Goal: Transaction & Acquisition: Purchase product/service

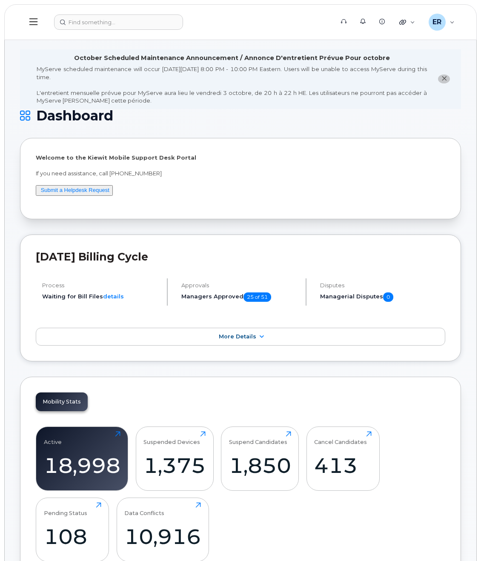
click at [37, 16] on button at bounding box center [33, 22] width 27 height 25
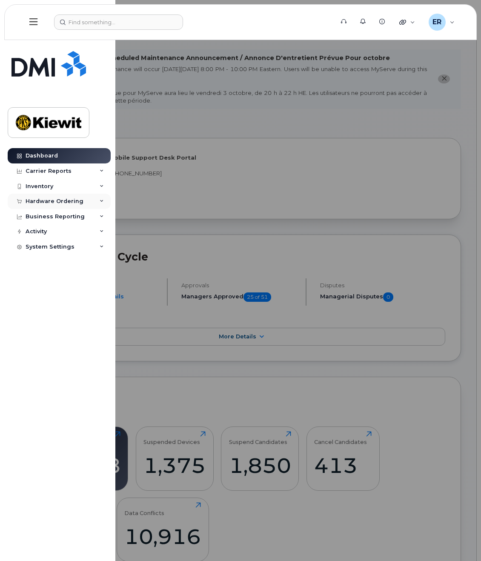
click at [66, 204] on div "Hardware Ordering" at bounding box center [55, 201] width 58 height 7
click at [43, 233] on div "Orders" at bounding box center [39, 234] width 21 height 8
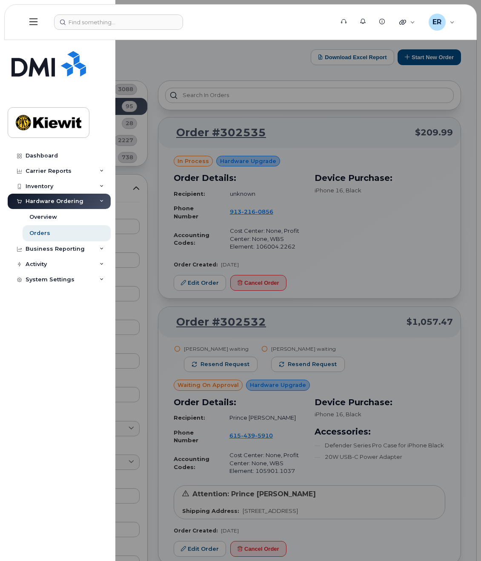
click at [323, 224] on div at bounding box center [240, 280] width 481 height 561
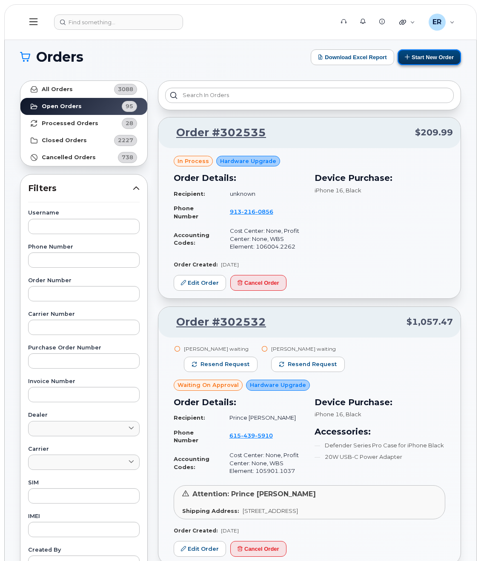
click at [433, 55] on button "Start New Order" at bounding box center [429, 57] width 63 height 16
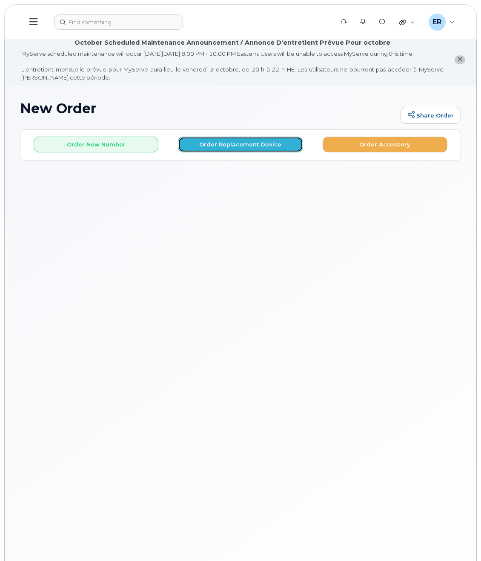
click at [260, 147] on button "Order Replacement Device" at bounding box center [240, 145] width 125 height 16
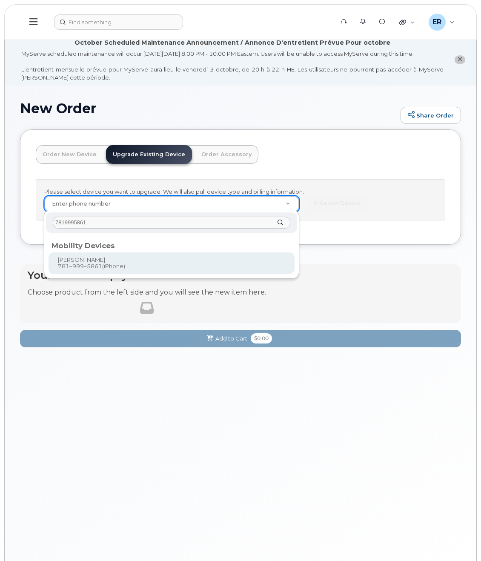
type input "7819995861"
type input "1172106"
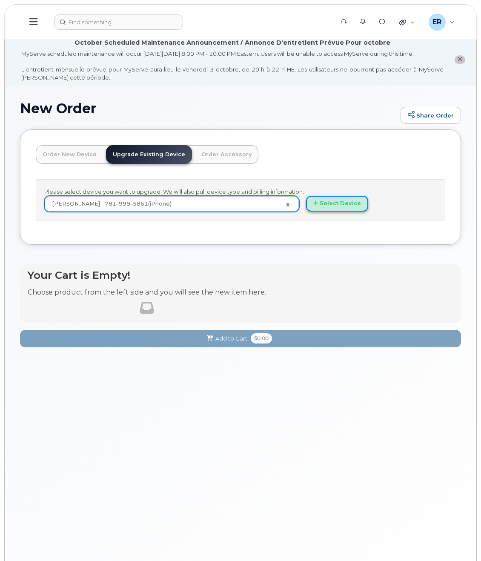
click at [337, 204] on button "Select Device" at bounding box center [337, 204] width 62 height 16
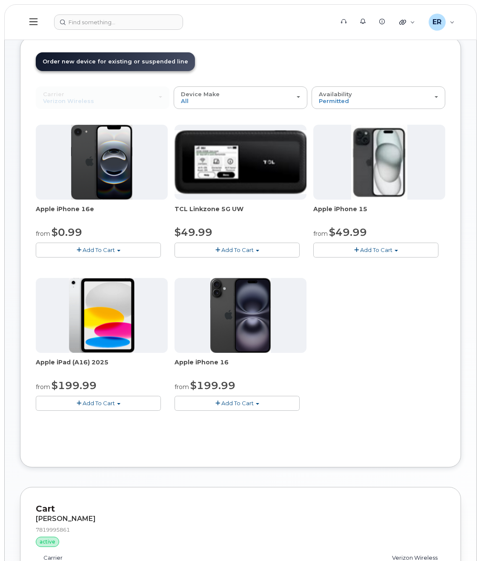
scroll to position [40, 0]
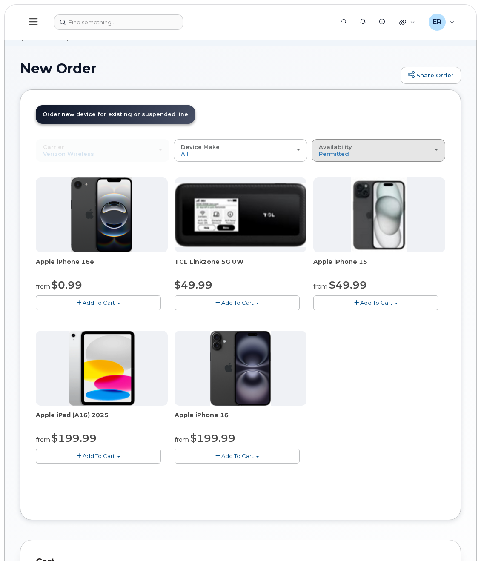
click at [368, 142] on button "Availability Permitted All" at bounding box center [379, 150] width 134 height 22
click at [325, 181] on label "All" at bounding box center [323, 184] width 18 height 10
click at [0, 0] on input "All" at bounding box center [0, 0] width 0 height 0
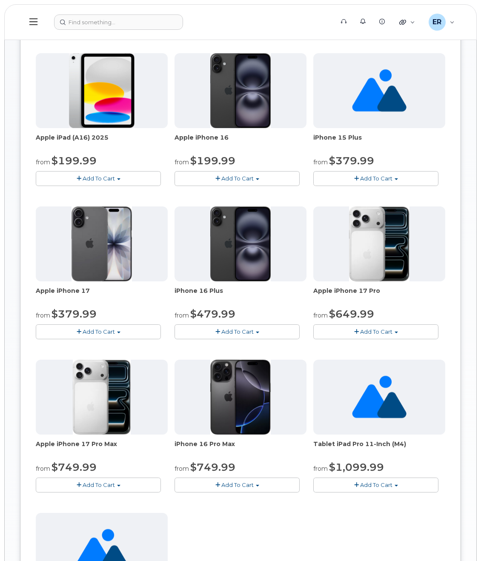
scroll to position [551, 0]
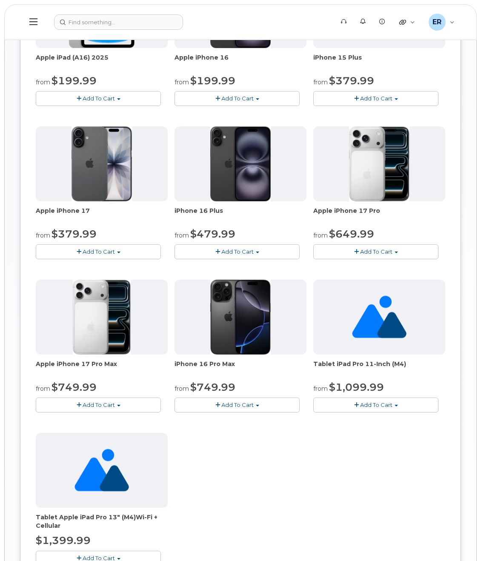
click at [92, 403] on span "Add To Cart" at bounding box center [99, 405] width 32 height 7
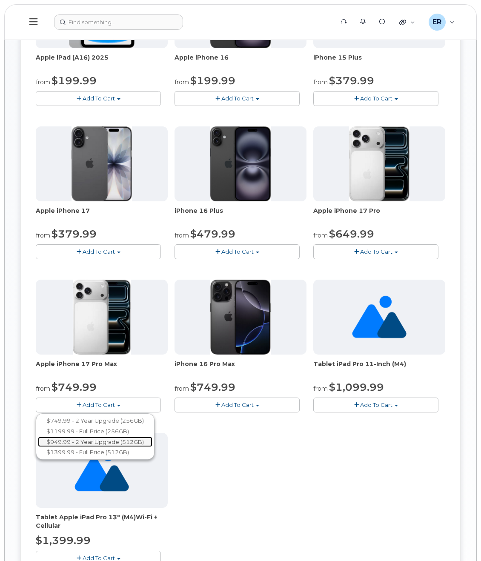
click at [119, 440] on link "$949.99 - 2 Year Upgrade (512GB)" at bounding box center [95, 442] width 115 height 11
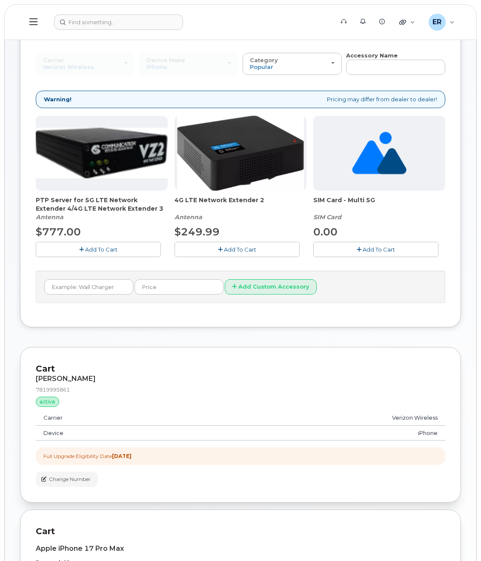
scroll to position [352, 0]
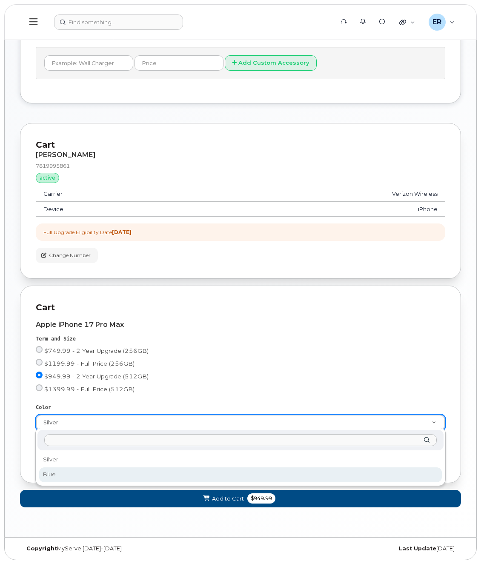
select select "Blue"
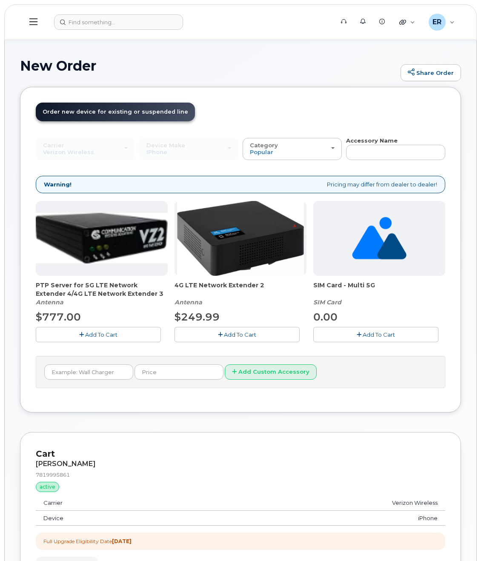
scroll to position [0, 0]
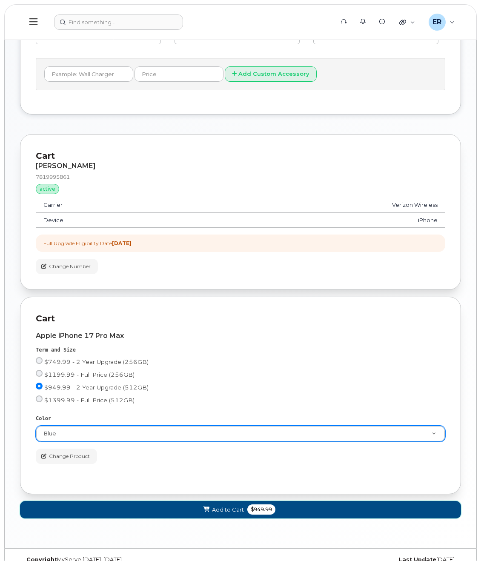
click at [190, 505] on button "Add to Cart $949.99" at bounding box center [240, 509] width 441 height 17
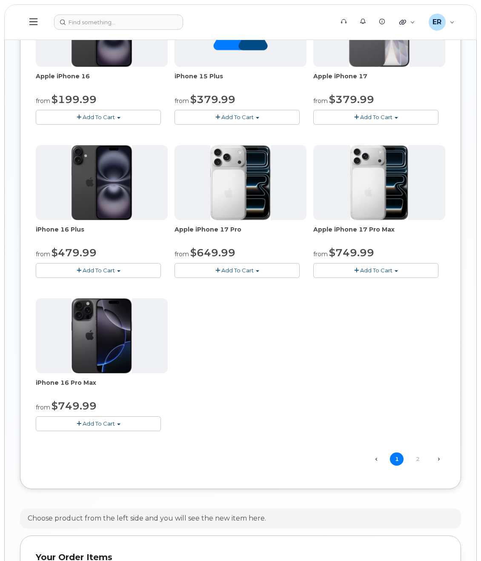
scroll to position [856, 0]
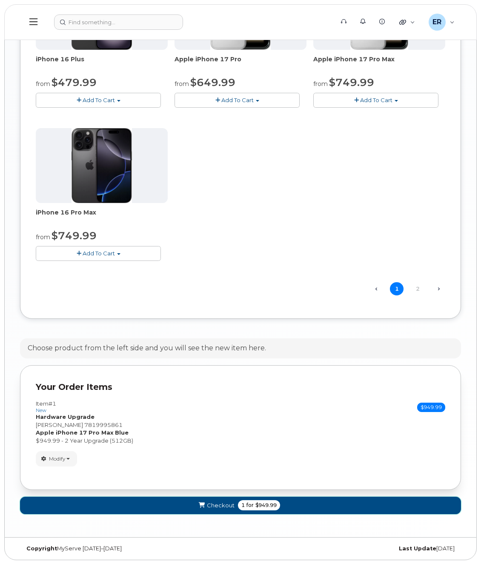
click at [280, 503] on button "Checkout 1 for $949.99" at bounding box center [240, 505] width 441 height 17
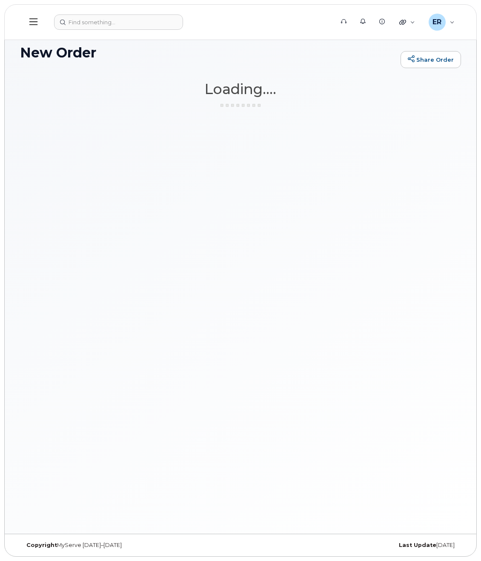
scroll to position [55, 0]
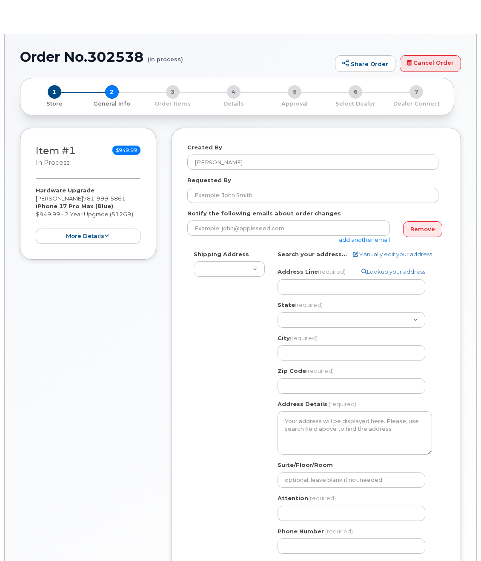
select select
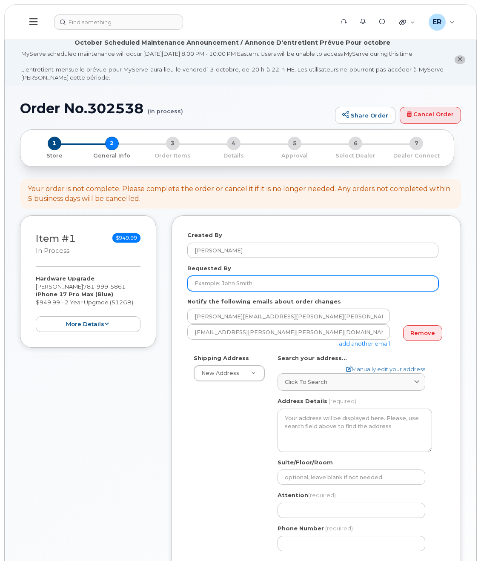
click at [250, 285] on input "Requested By" at bounding box center [312, 283] width 251 height 15
paste input "Patrick.Loecher"
click at [217, 283] on input "Patrick.Loecher" at bounding box center [312, 283] width 251 height 15
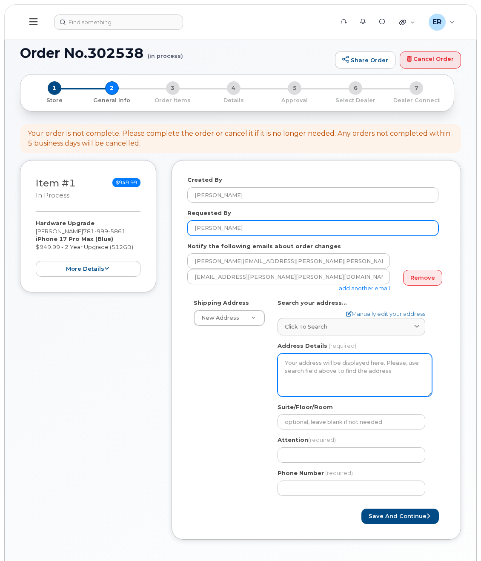
scroll to position [128, 0]
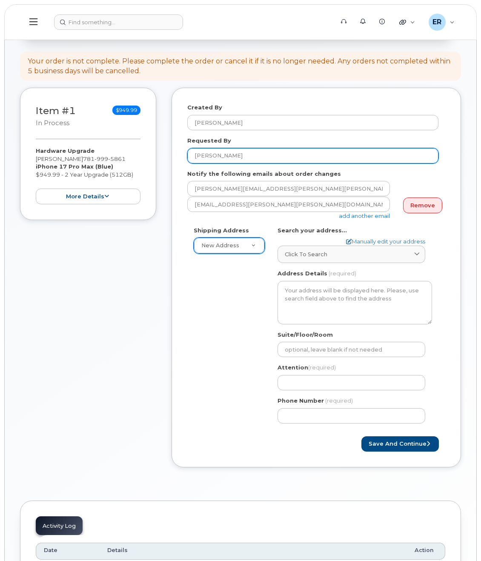
type input "Patrick Loecher"
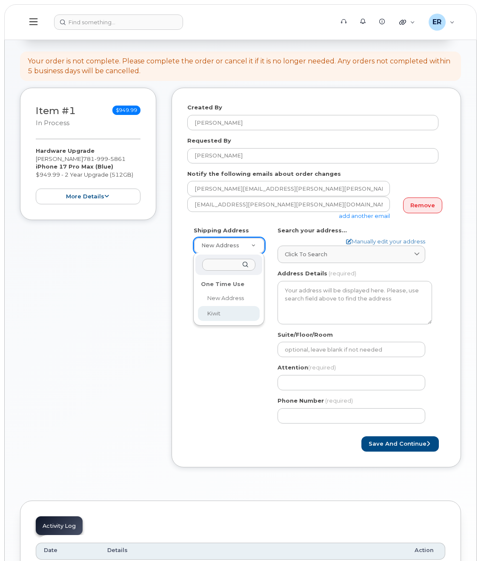
select select "Kiwit"
type textarea "Kiwit 470 Chestnut Ridge Rd Ste 1 WOODCLIFF LAKE NJ 07677-7730 UNITED STATES"
type input "Luke Ciocca"
type input "2019573387"
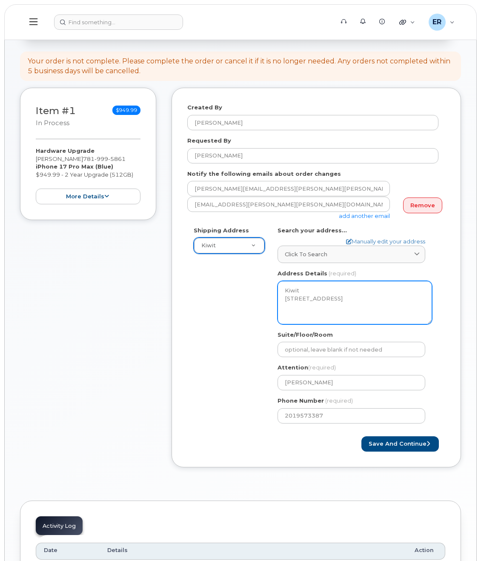
click at [294, 284] on textarea "Kiwit 470 Chestnut Ridge Rd Ste 1 WOODCLIFF LAKE NJ 07677-7730 UNITED STATES" at bounding box center [355, 302] width 155 height 43
click at [291, 282] on textarea "Kiwit 470 Chestnut Ridge Rd Ste 1 WOODCLIFF LAKE NJ 07677-7730 UNITED STATES" at bounding box center [355, 302] width 155 height 43
click at [329, 286] on textarea "Kiwit 470 Chestnut Ridge Rd Ste 1 WOODCLIFF LAKE NJ 07677-7730 UNITED STATES" at bounding box center [355, 302] width 155 height 43
click at [334, 283] on textarea "Kiwit 470 Chestnut Ridge Rd Ste 1 WOODCLIFF LAKE NJ 07677-7730 UNITED STATES" at bounding box center [355, 302] width 155 height 43
click at [344, 300] on textarea "Kiwit 470 Chestnut Ridge Rd Ste 1 WOODCLIFF LAKE NJ 07677-7730 UNITED STATES" at bounding box center [355, 302] width 155 height 43
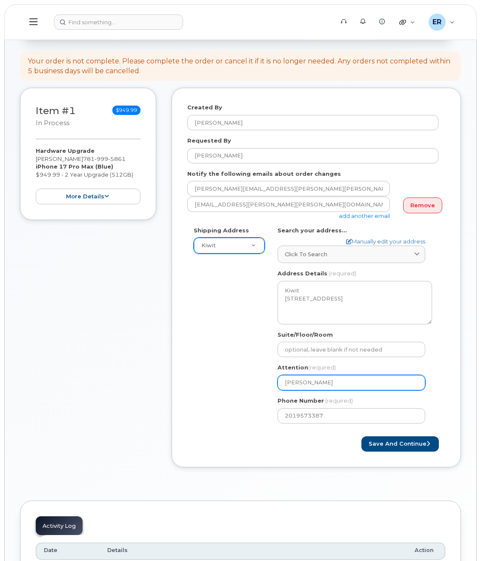
drag, startPoint x: 348, startPoint y: 374, endPoint x: 152, endPoint y: 349, distance: 198.0
click at [152, 349] on div "Item #1 in process $949.99 Hardware Upgrade PATRICK LOECHER 781 999 5861 iPhone…" at bounding box center [240, 284] width 441 height 393
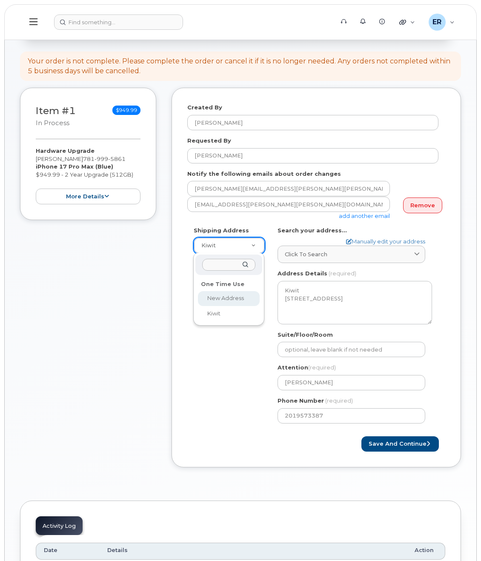
select select
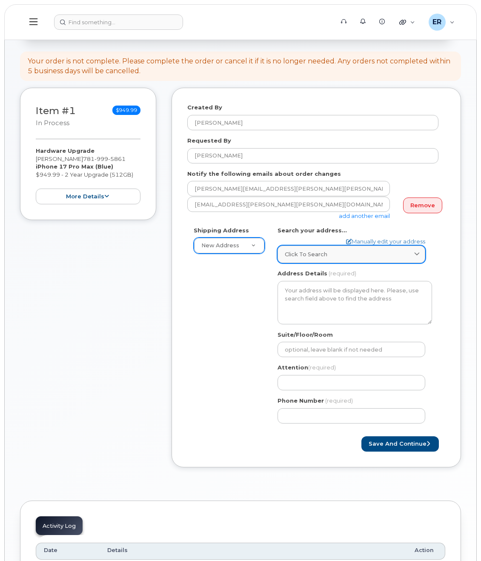
click at [305, 250] on span "Click to search" at bounding box center [306, 254] width 43 height 8
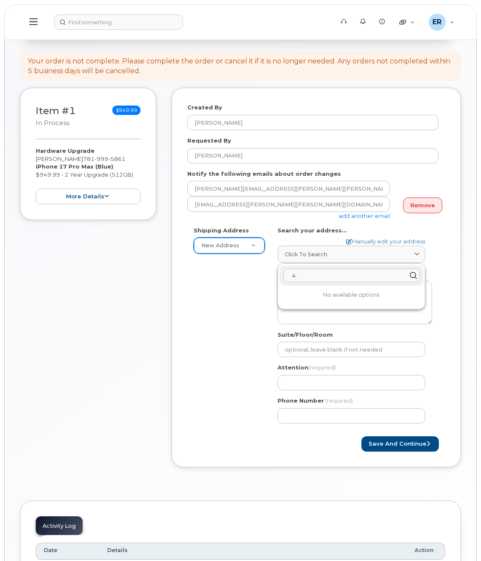
type input "4"
click at [220, 298] on div "Shipping Address New Address New Address Kiwit AB Search your address... Manual…" at bounding box center [312, 329] width 251 height 204
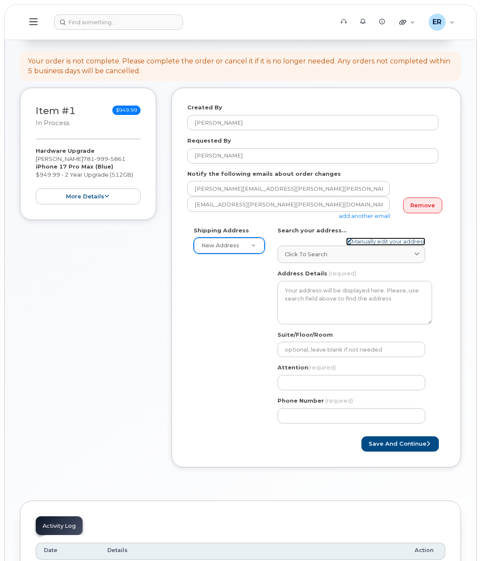
click at [364, 238] on link "Manually edit your address" at bounding box center [385, 242] width 79 height 8
select select
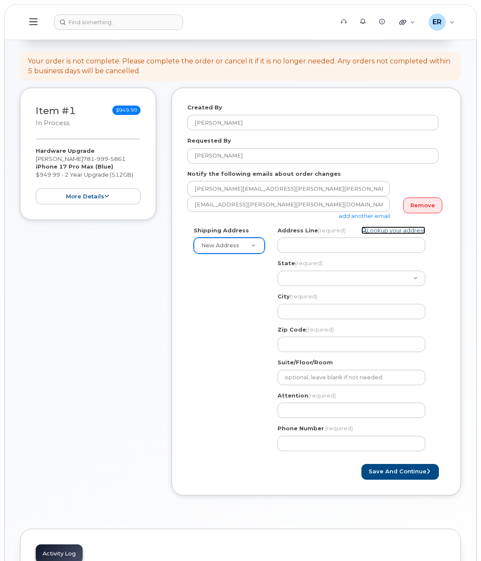
click at [364, 230] on icon at bounding box center [365, 231] width 6 height 6
select select
select select "? string:AB ?"
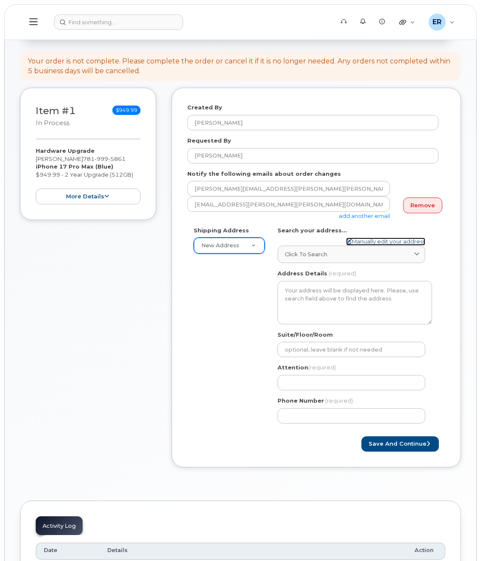
click at [364, 238] on link "Manually edit your address" at bounding box center [385, 242] width 79 height 8
select select
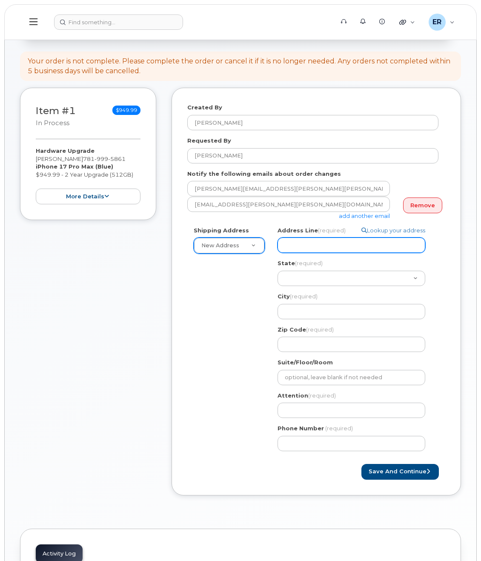
click at [328, 244] on input "Address Line (required)" at bounding box center [352, 245] width 148 height 15
select select
type input "4"
select select
type input "47"
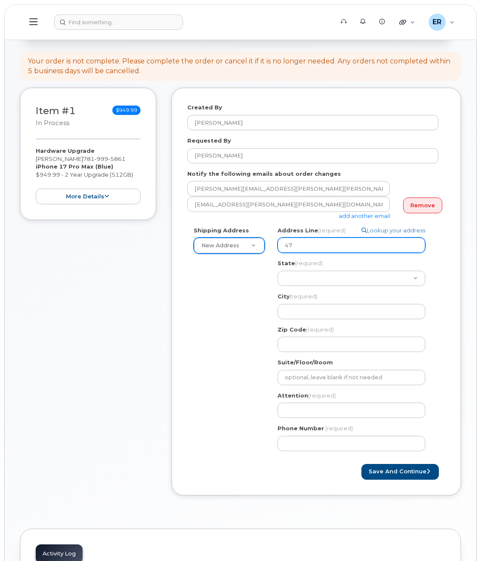
select select
type input "470"
select select
type input "47"
select select
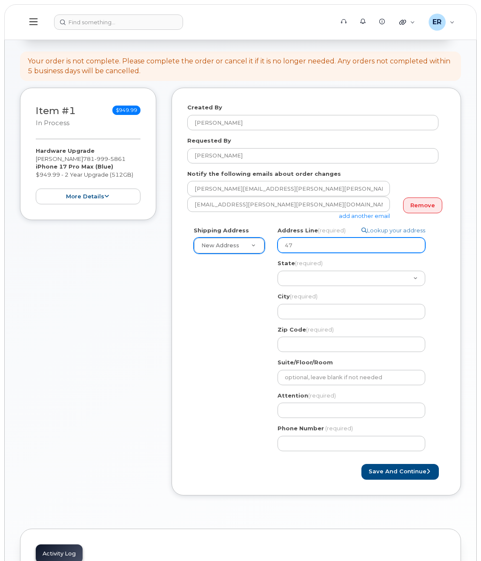
type input "4"
select select
click at [321, 252] on input "Address Line (required)" at bounding box center [352, 245] width 148 height 15
paste input "470 Chestnut Ridge Road"
type input "470 Chestnut Ridge Road"
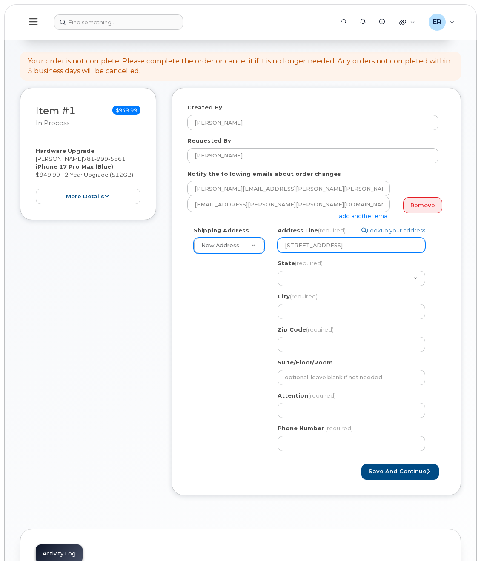
select select
type input "470 Chestnut Ridge Road"
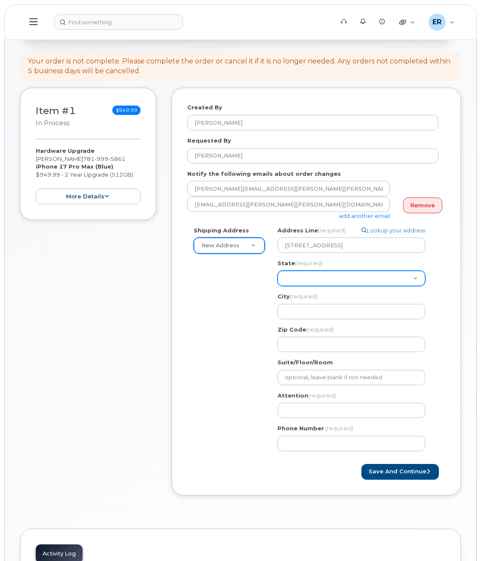
click at [320, 281] on select "Alabama Alaska American Samoa Arizona Arkansas California Colorado Connecticut …" at bounding box center [352, 278] width 148 height 15
select select "NJ"
select select
click at [191, 315] on div "Shipping Address New Address New Address Kiwit NJ Search your address... Manual…" at bounding box center [312, 342] width 251 height 231
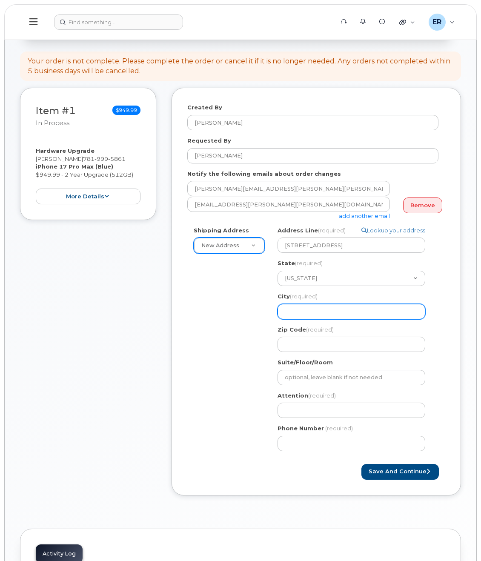
click at [300, 314] on input "City (required)" at bounding box center [352, 311] width 148 height 15
paste input "Woodcliff Lake"
type input "Woodcliff Lake"
click at [338, 317] on input "Woodcliff Lake" at bounding box center [352, 311] width 148 height 15
select select
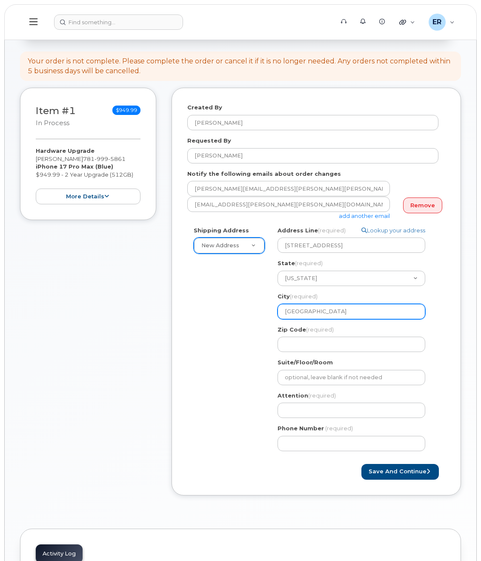
click at [286, 310] on input "Woodcliff Lake" at bounding box center [352, 311] width 148 height 15
type input "Woodcliff Lake"
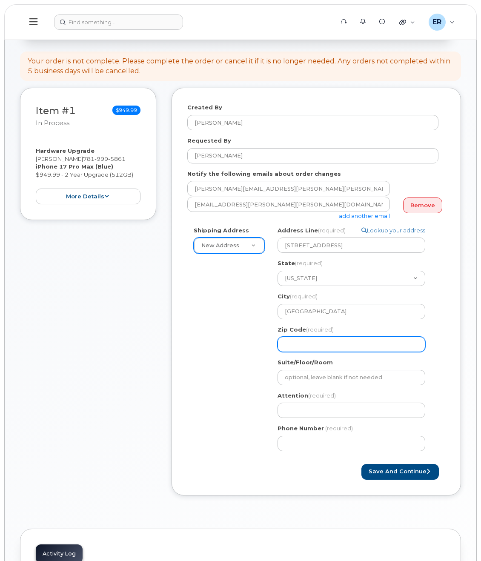
click at [304, 344] on input "Zip Code (required)" at bounding box center [352, 344] width 148 height 15
select select
type input "0"
select select
type input "07"
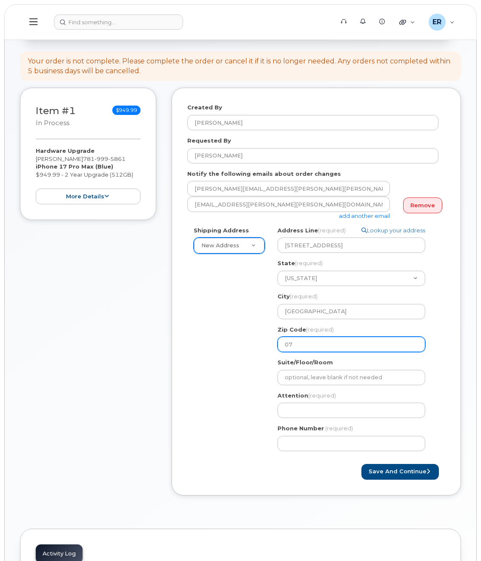
select select
type input "076"
select select
type input "0767"
select select
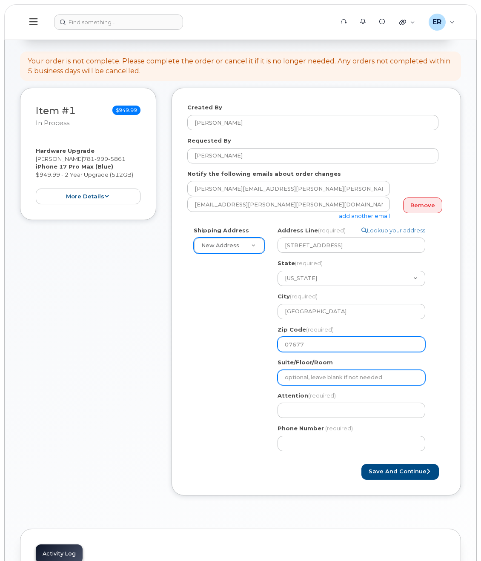
type input "07677"
click at [308, 379] on input "Suite/Floor/Room" at bounding box center [352, 377] width 148 height 15
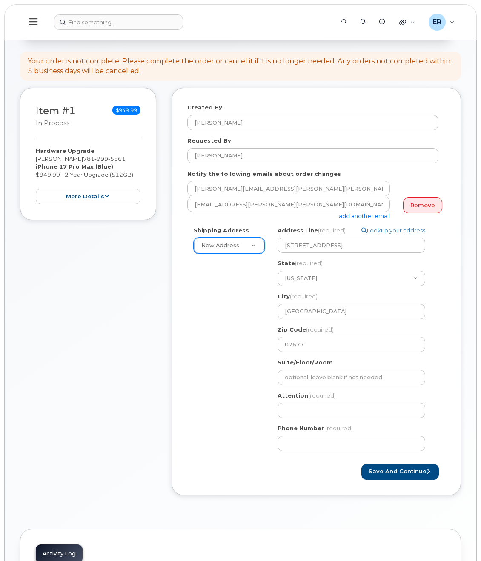
click at [226, 399] on div "Shipping Address New Address New Address Kiwit NJ Woodcliff Lake Search your ad…" at bounding box center [312, 342] width 251 height 231
click at [308, 413] on input "Attention (required)" at bounding box center [352, 410] width 148 height 15
click at [317, 408] on input "Attention (required)" at bounding box center [352, 410] width 148 height 15
select select
type input "E"
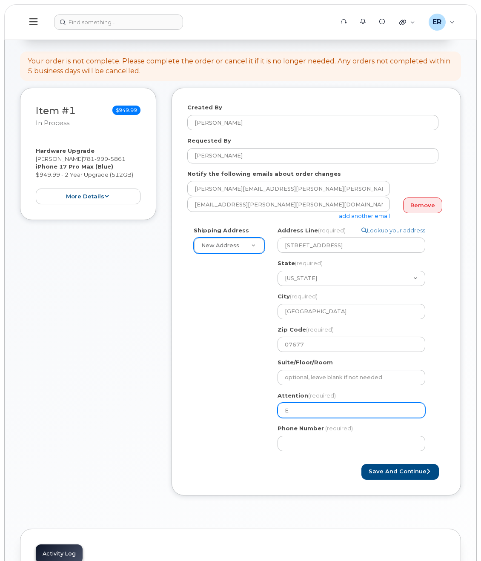
select select
type input "Ed"
select select
type input "Edd"
select select
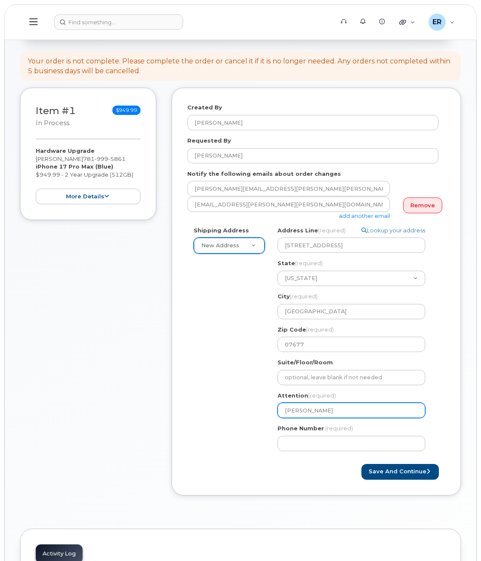
type input "Eddy"
select select
type input "Eddy R"
select select
type input "Eddy Ro"
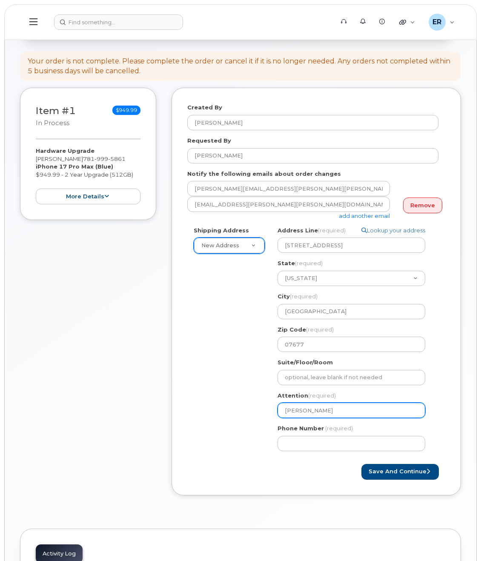
select select
type input "Eddy Ron"
select select
type input "Eddy Ro"
select select
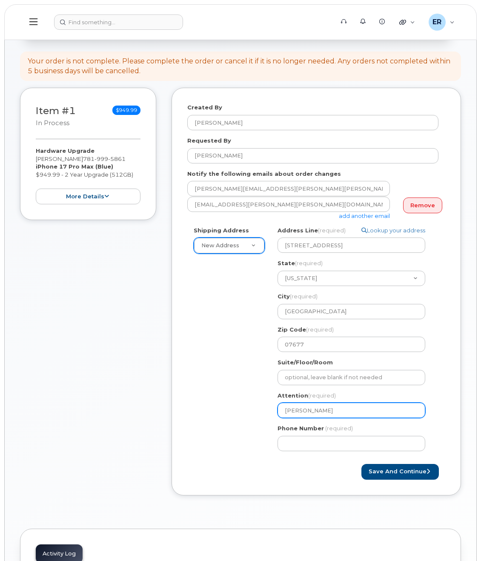
type input "Eddy R"
select select
type input "Eddy"
select select
type input "Edd"
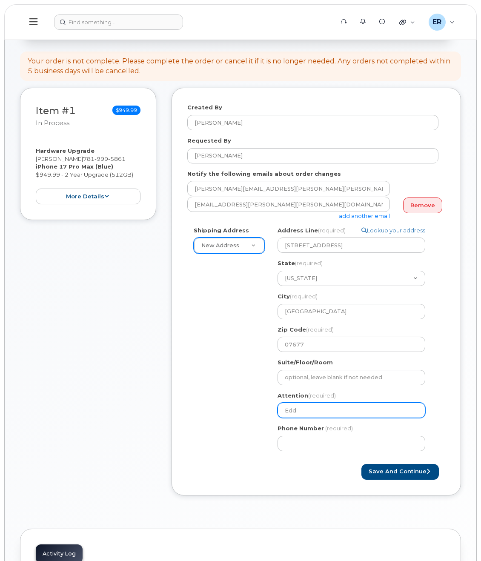
select select
type input "Ed"
select select
type input "E"
select select
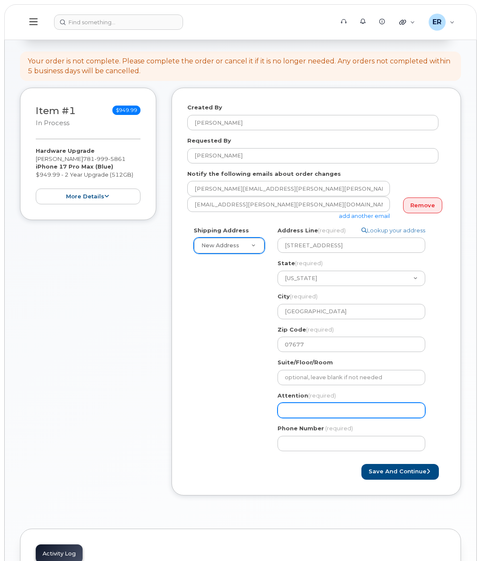
click at [306, 415] on input "Attention (required)" at bounding box center [352, 410] width 148 height 15
paste input "Patrick.Loecher"
type input "Patrick.Loecher"
click at [305, 412] on input "Patrick.Loecher" at bounding box center [352, 410] width 148 height 15
select select
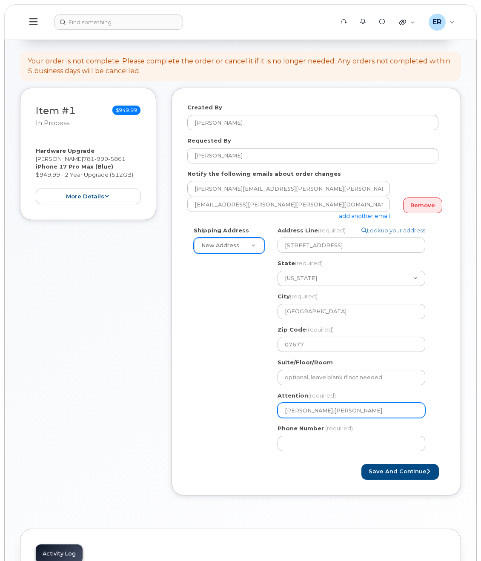
type input "PatrickLoecher"
select select
type input "[PERSON_NAME]"
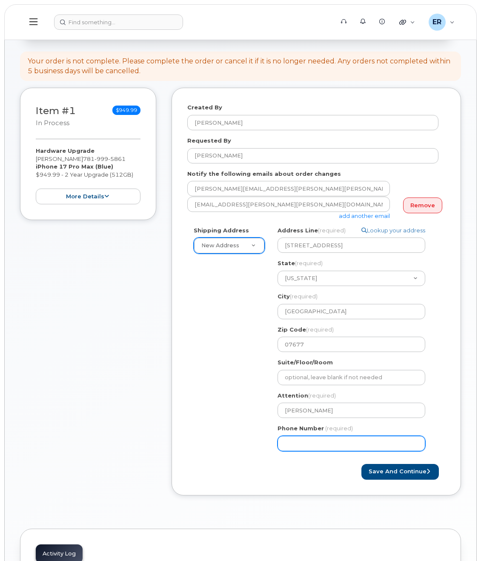
click at [297, 443] on input "Phone Number" at bounding box center [352, 443] width 148 height 15
type input "781999586"
select select
type input "7819995861"
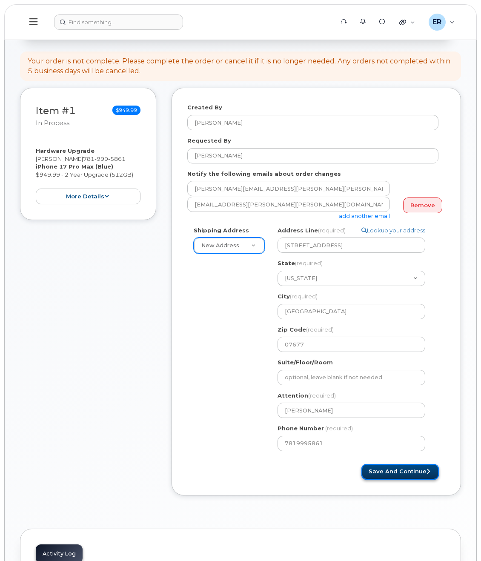
click at [392, 473] on button "Save and Continue" at bounding box center [401, 472] width 78 height 16
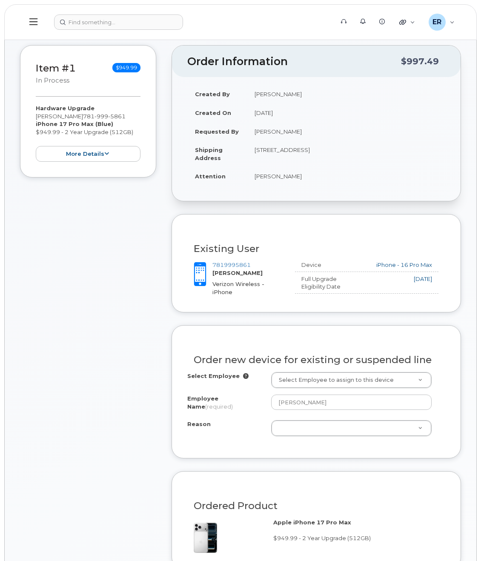
scroll to position [213, 0]
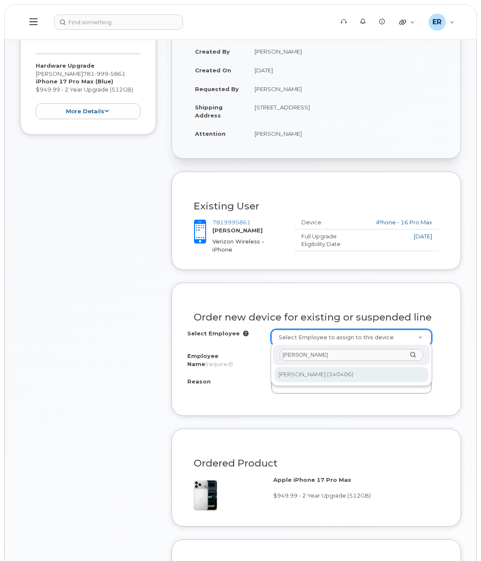
type input "patrick loecher"
type input "2150655"
type input "Patrick Loecher"
select select
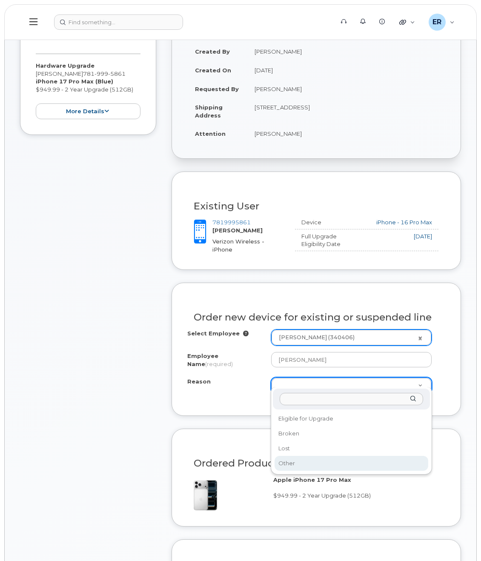
select select "other"
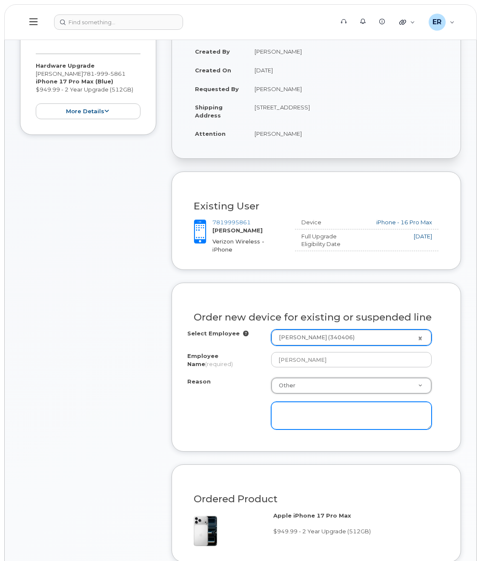
click at [322, 406] on textarea at bounding box center [351, 416] width 161 height 28
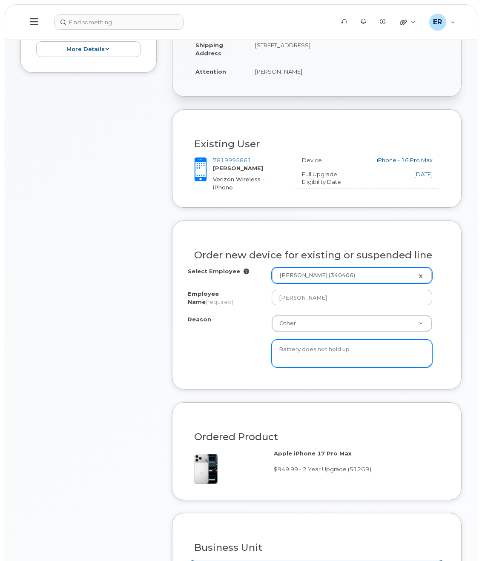
scroll to position [469, 0]
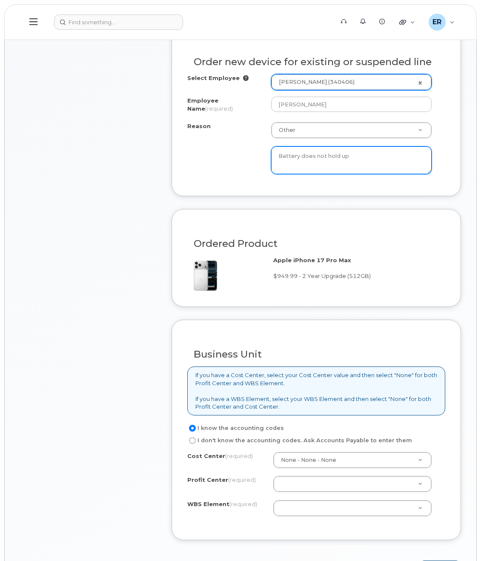
type textarea "Battery does not hold up"
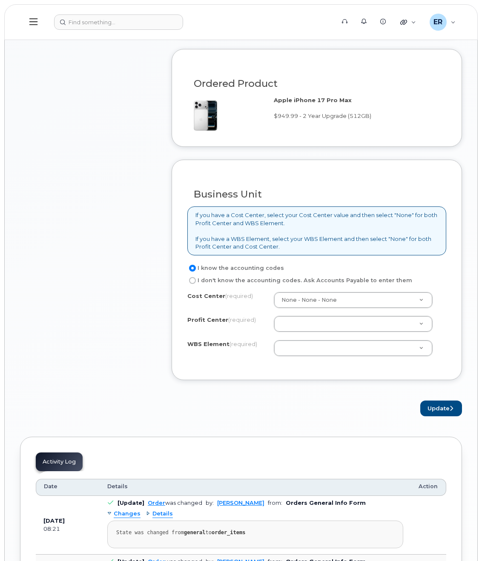
scroll to position [682, 0]
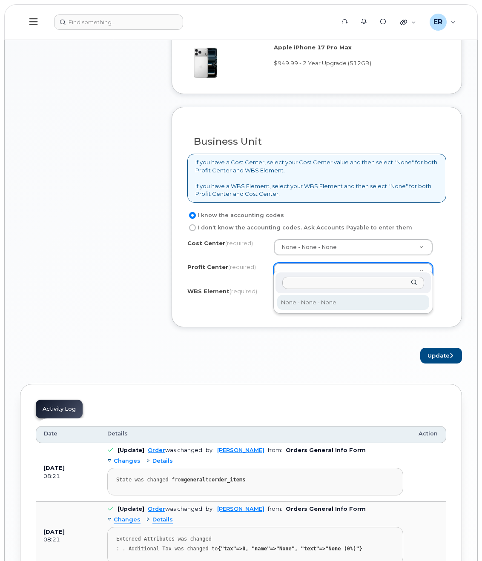
select select "None"
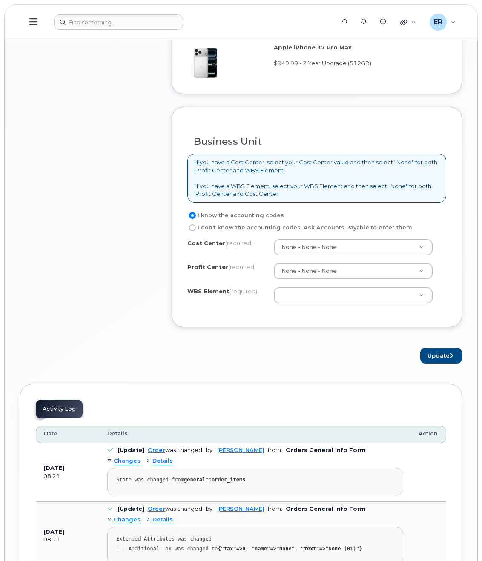
click at [302, 297] on div "Cost Center (required) None - None - None Profit Center (required) None - None …" at bounding box center [316, 275] width 259 height 72
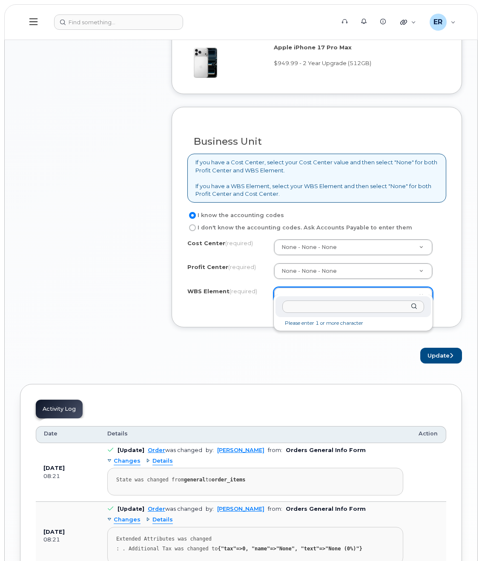
paste input "110255.1578"
type input "110255.1578"
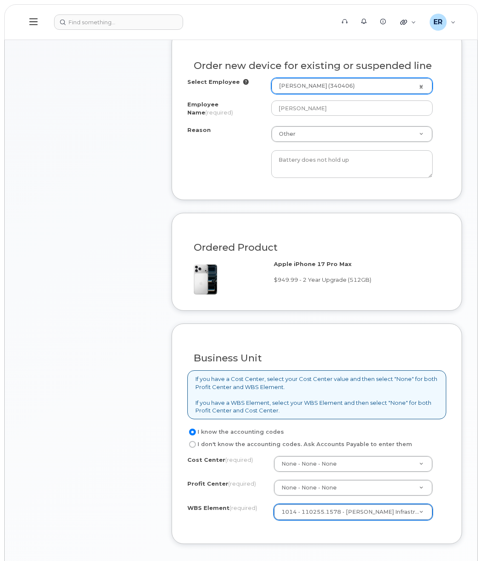
scroll to position [596, 0]
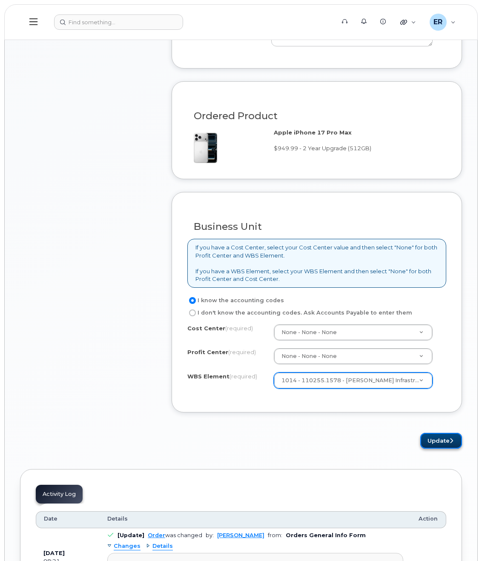
click at [432, 433] on button "Update" at bounding box center [441, 441] width 42 height 16
click at [444, 297] on div "I know the accounting codes I don't know the accounting codes. Ask Accounts Pay…" at bounding box center [316, 307] width 259 height 23
click at [448, 437] on button "Update" at bounding box center [441, 441] width 42 height 16
click at [196, 310] on label "I don't know the accounting codes. Ask Accounts Payable to enter them" at bounding box center [299, 313] width 225 height 10
click at [196, 310] on input "I don't know the accounting codes. Ask Accounts Payable to enter them" at bounding box center [192, 313] width 7 height 7
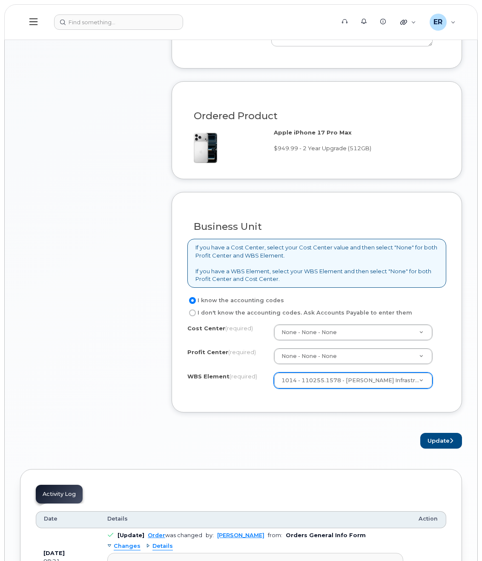
radio input "true"
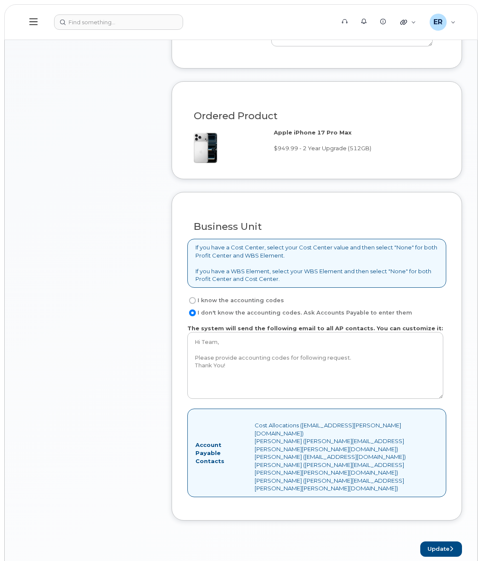
click at [192, 297] on input "I know the accounting codes" at bounding box center [192, 300] width 7 height 7
radio input "true"
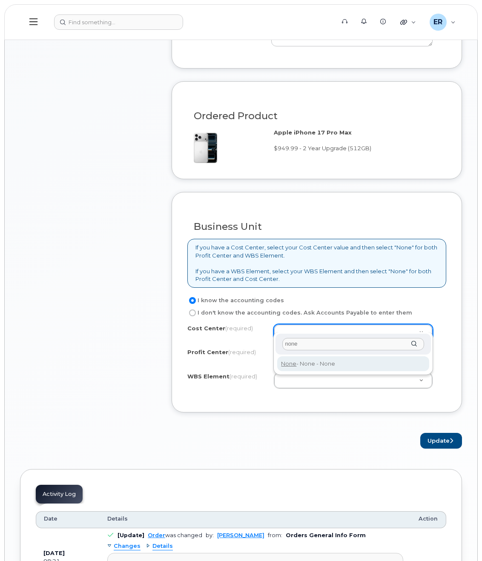
type input "none"
type input "None"
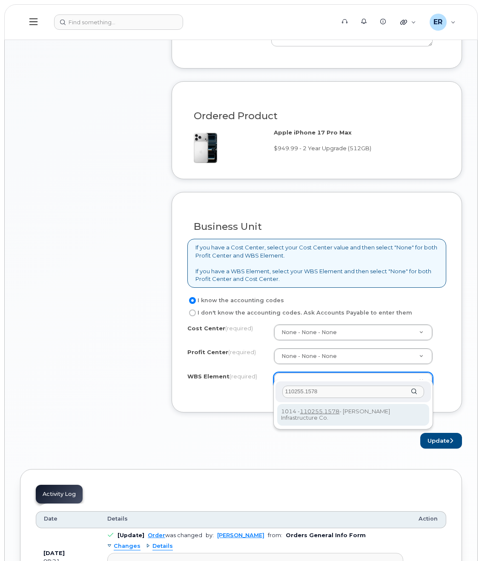
type input "110255.1578"
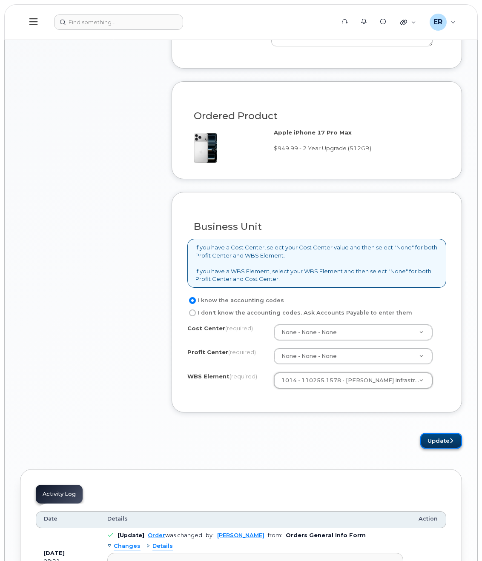
click at [453, 438] on icon "submit" at bounding box center [451, 441] width 3 height 6
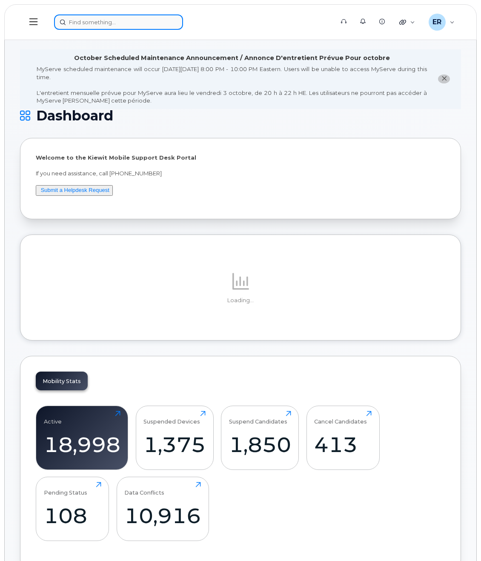
click at [86, 25] on input at bounding box center [118, 21] width 129 height 15
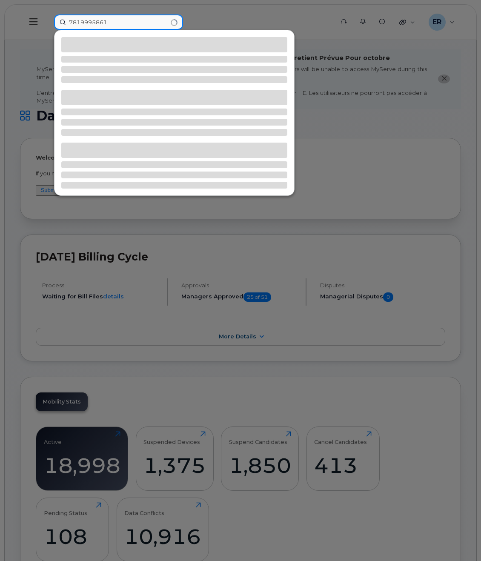
type input "7819995861"
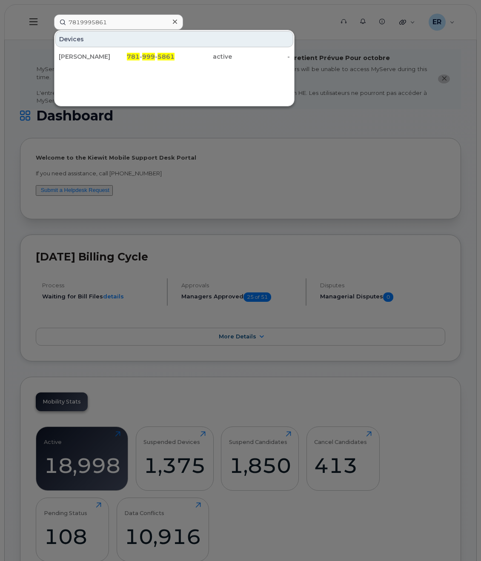
click at [403, 150] on div at bounding box center [240, 280] width 481 height 561
click at [104, 17] on input "7819995861" at bounding box center [118, 21] width 129 height 15
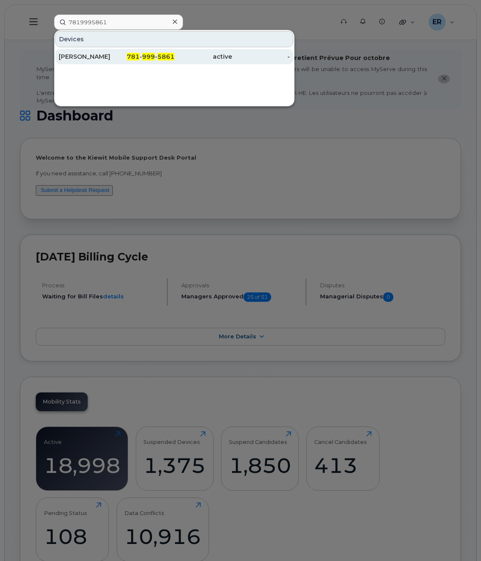
click at [162, 57] on span "5861" at bounding box center [166, 57] width 17 height 8
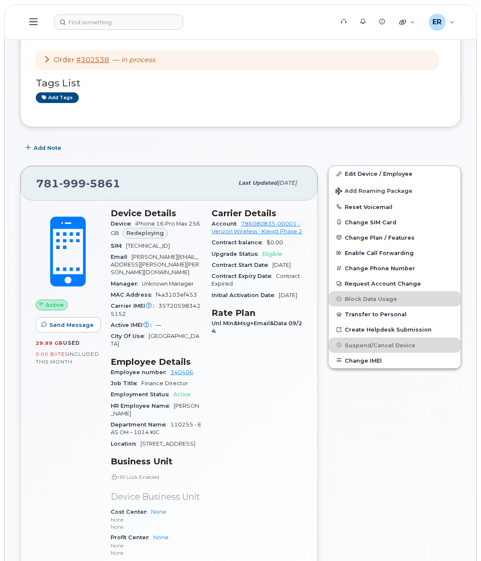
scroll to position [256, 0]
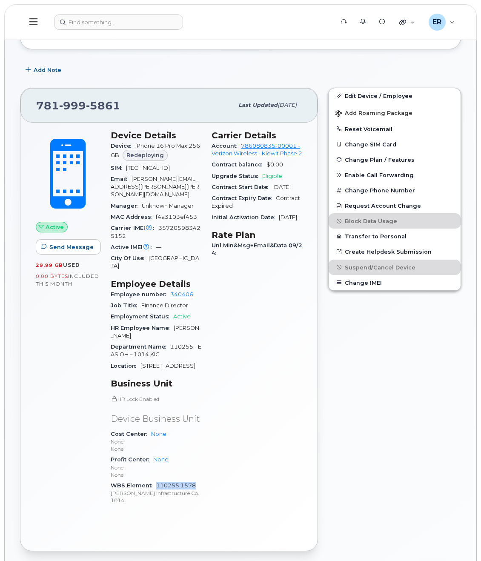
drag, startPoint x: 198, startPoint y: 482, endPoint x: 156, endPoint y: 482, distance: 41.3
click at [156, 482] on div "WBS Element 110255.1578 [PERSON_NAME] Infrastructure Co. 1014" at bounding box center [156, 493] width 91 height 26
copy link "110255.1578"
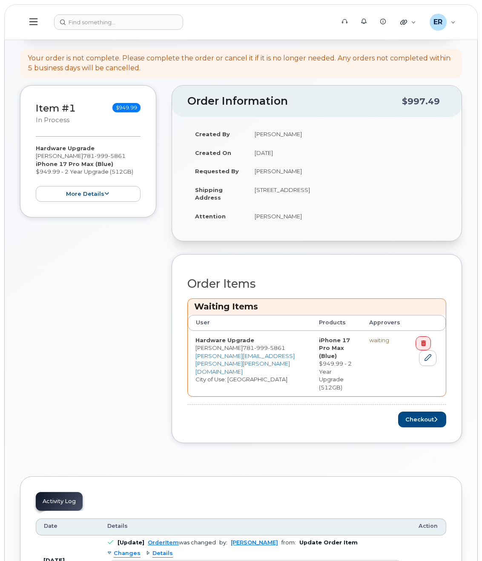
scroll to position [213, 0]
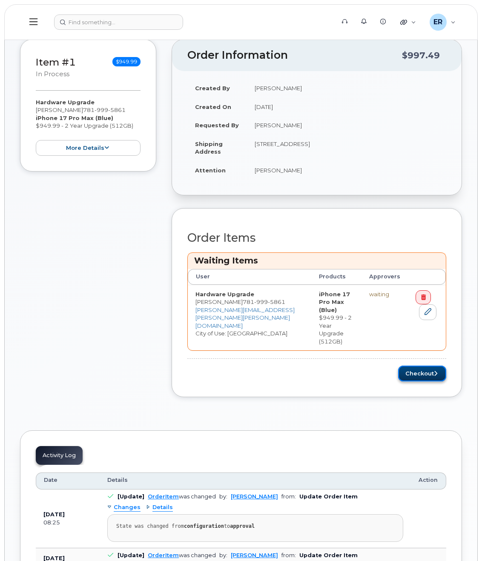
click at [427, 366] on button "Checkout" at bounding box center [422, 374] width 48 height 16
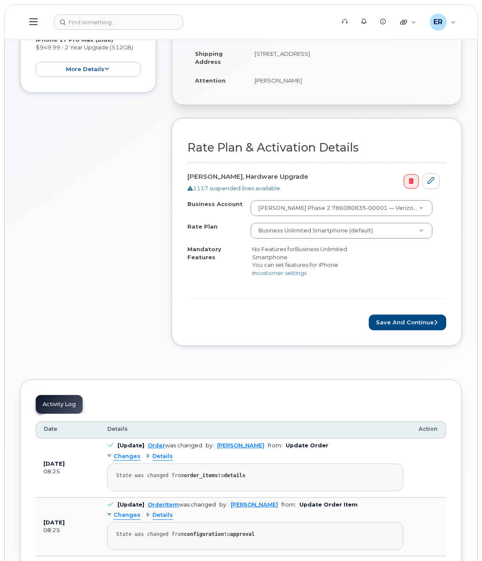
scroll to position [256, 0]
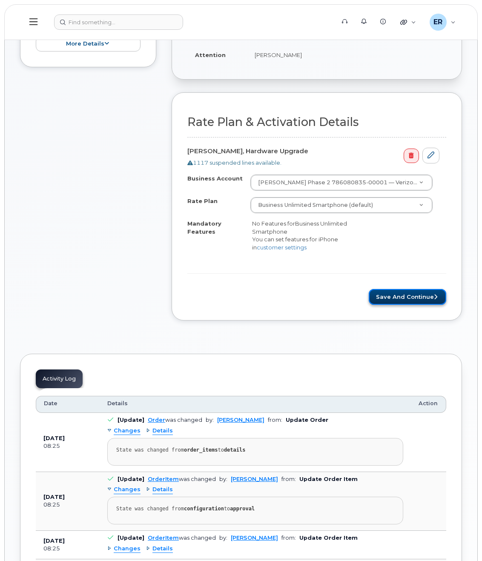
click at [398, 294] on button "Save and Continue" at bounding box center [408, 297] width 78 height 16
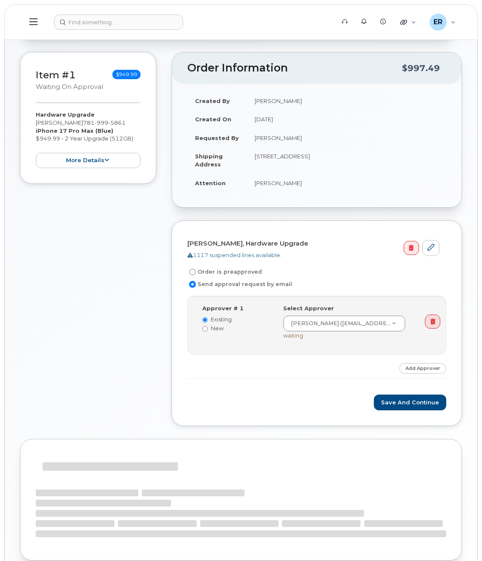
scroll to position [179, 0]
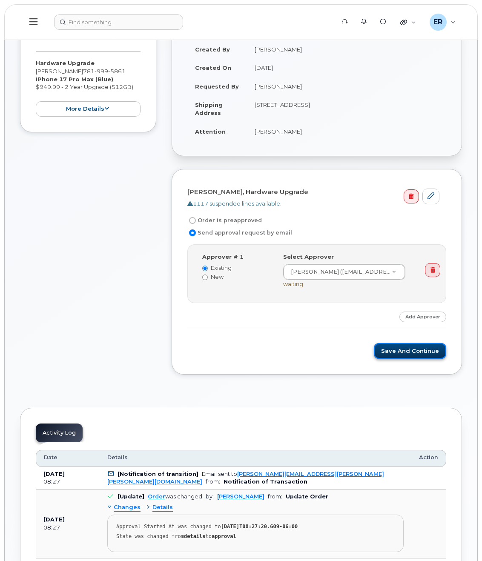
click at [394, 345] on button "Save and Continue" at bounding box center [410, 351] width 72 height 16
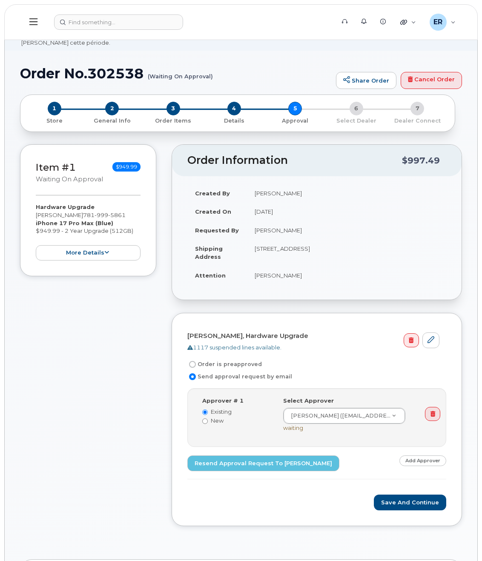
scroll to position [43, 0]
